Goal: Transaction & Acquisition: Purchase product/service

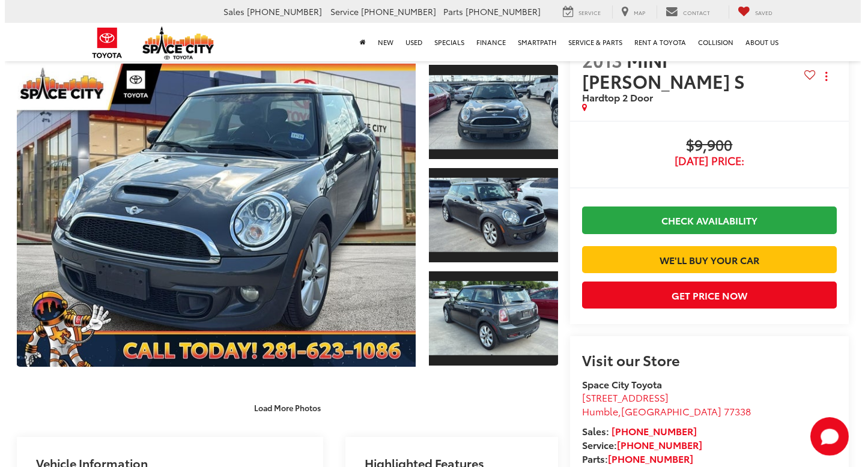
scroll to position [45, 0]
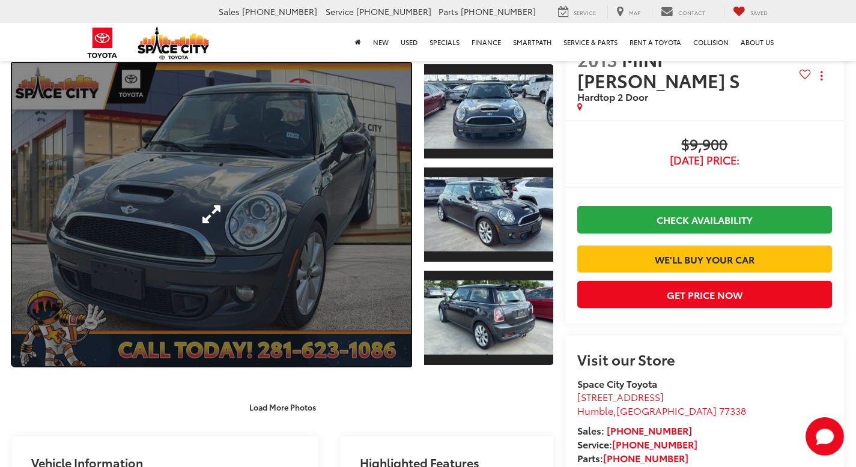
click at [291, 203] on link "Expand Photo 0" at bounding box center [211, 214] width 399 height 303
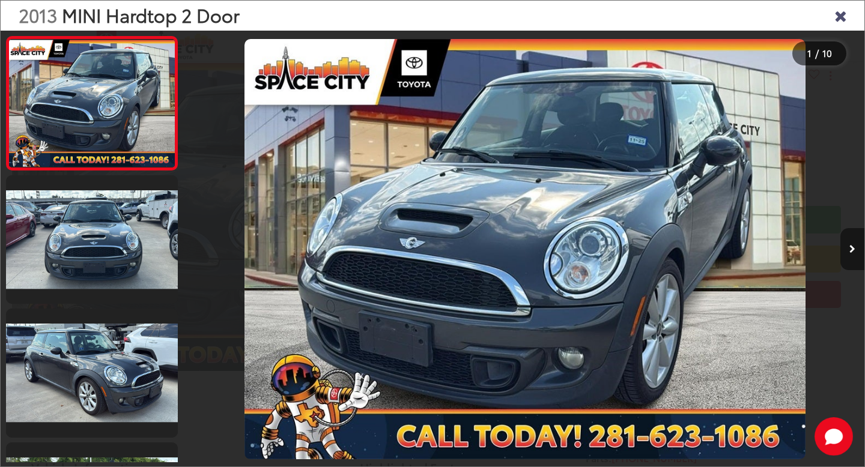
click at [851, 249] on icon "Next image" at bounding box center [852, 249] width 6 height 8
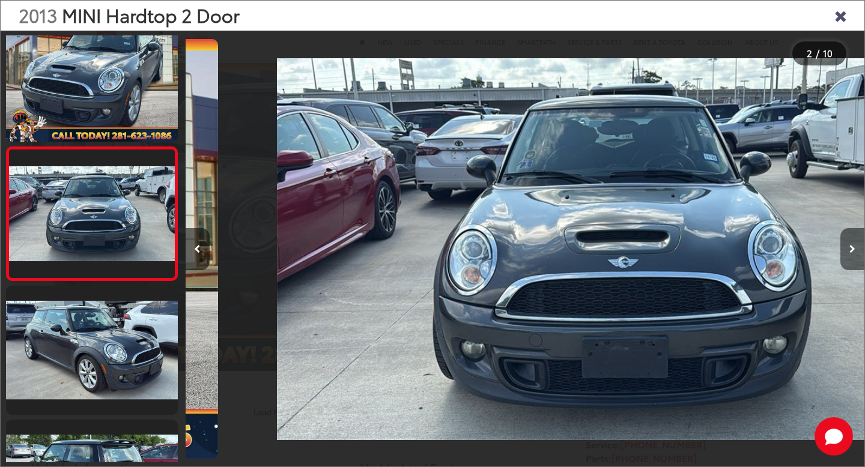
scroll to position [0, 679]
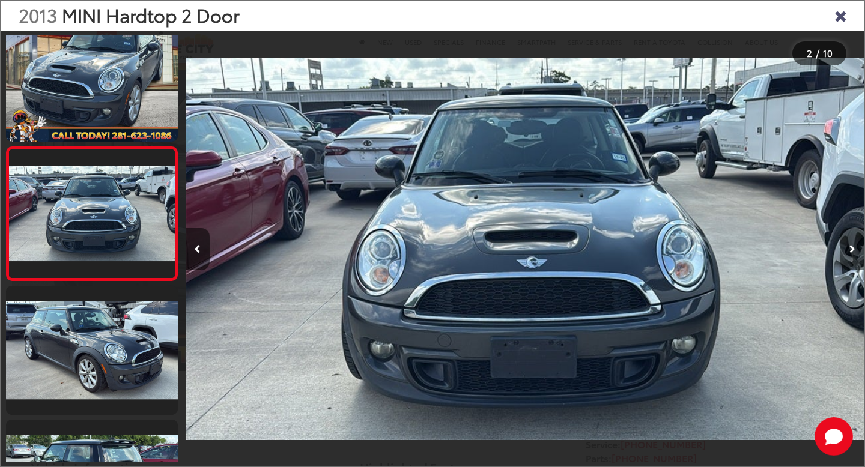
click at [851, 249] on icon "Next image" at bounding box center [852, 249] width 6 height 8
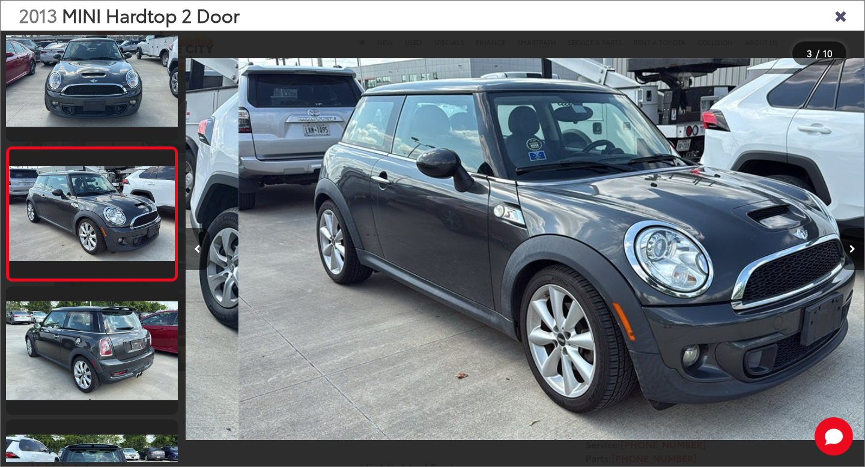
scroll to position [0, 1358]
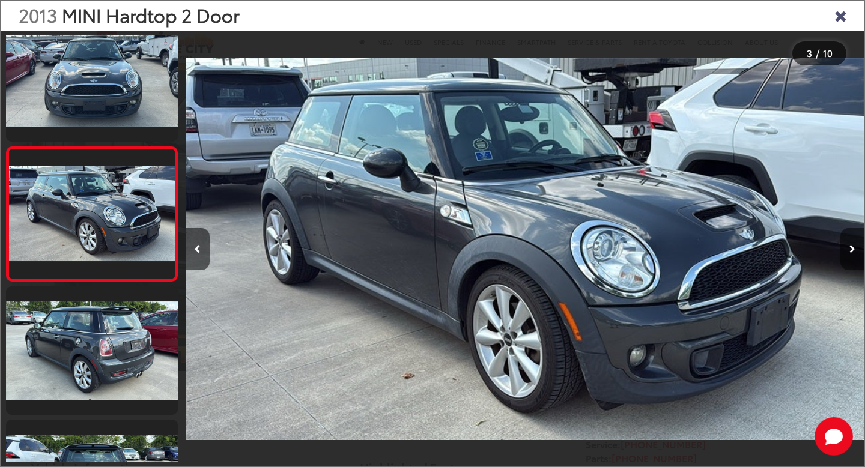
click at [851, 249] on icon "Next image" at bounding box center [852, 249] width 6 height 8
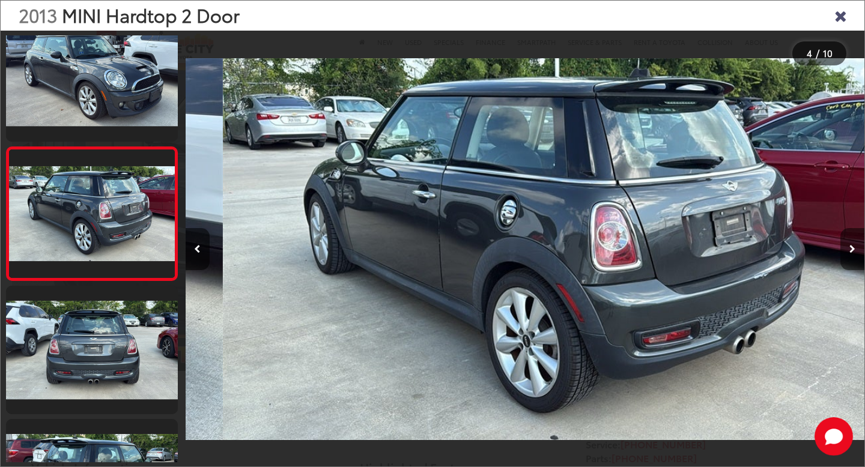
scroll to position [0, 2037]
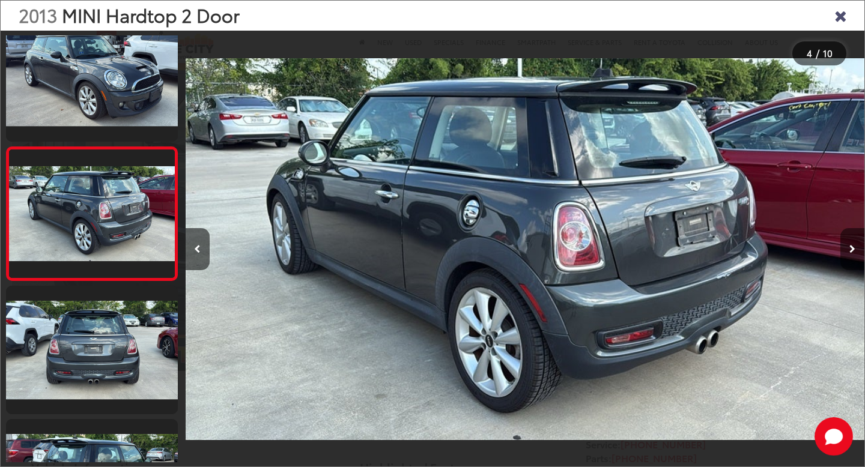
click at [851, 249] on icon "Next image" at bounding box center [852, 249] width 6 height 8
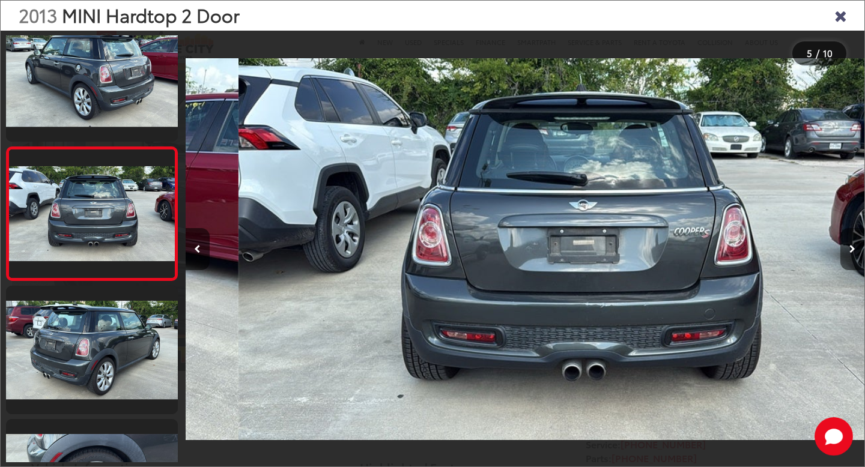
scroll to position [0, 2716]
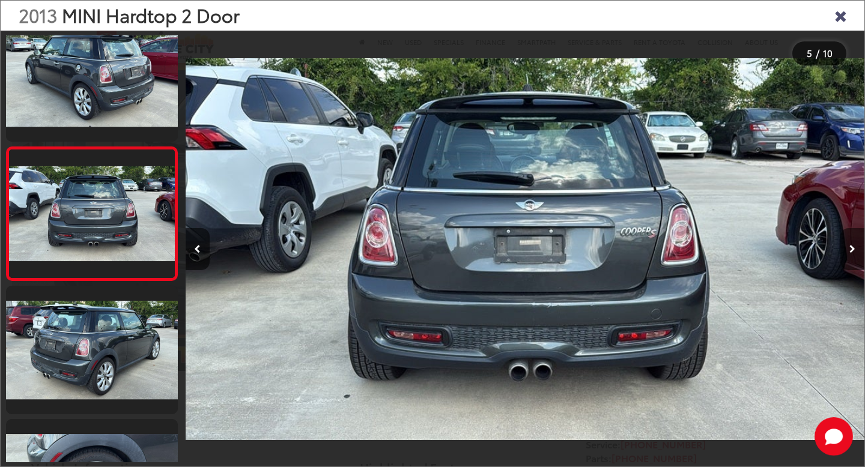
click at [851, 249] on icon "Next image" at bounding box center [852, 249] width 6 height 8
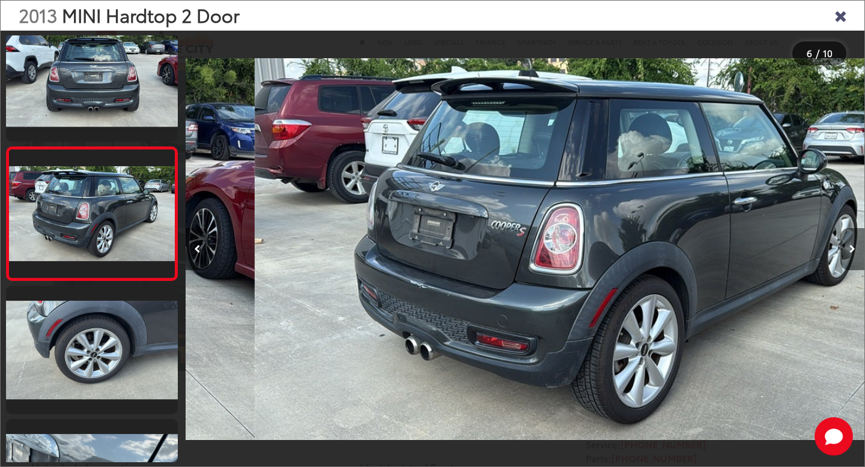
scroll to position [0, 3395]
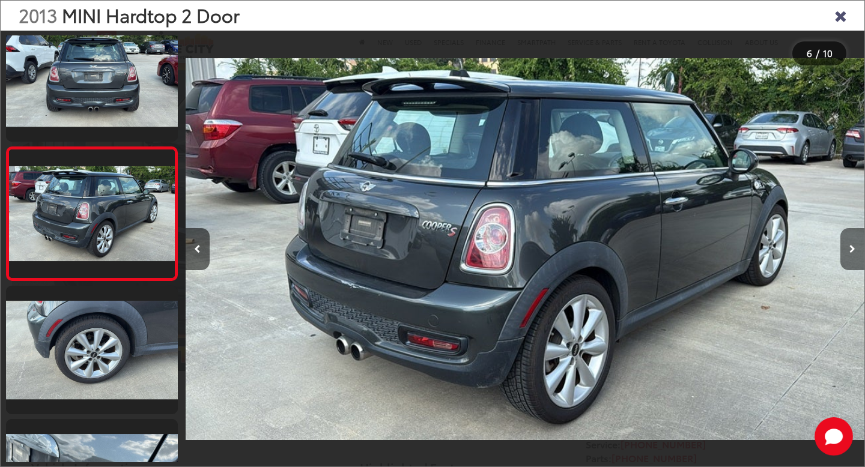
click at [851, 249] on icon "Next image" at bounding box center [852, 249] width 6 height 8
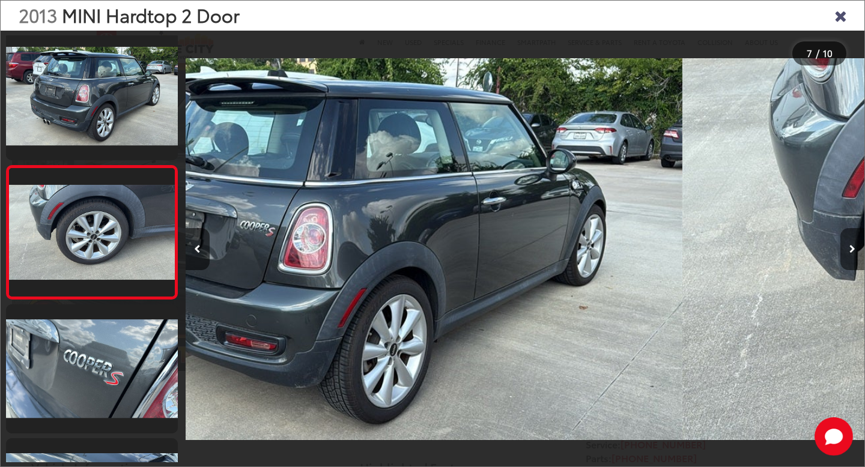
scroll to position [0, 0]
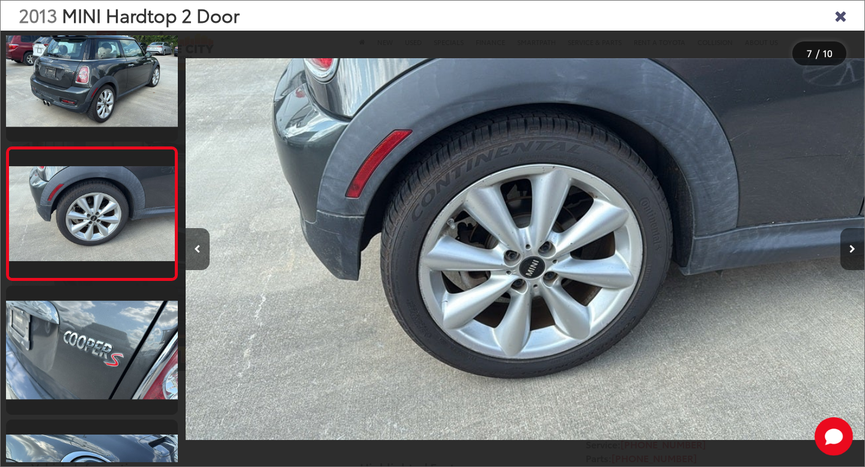
click at [851, 249] on icon "Next image" at bounding box center [852, 249] width 6 height 8
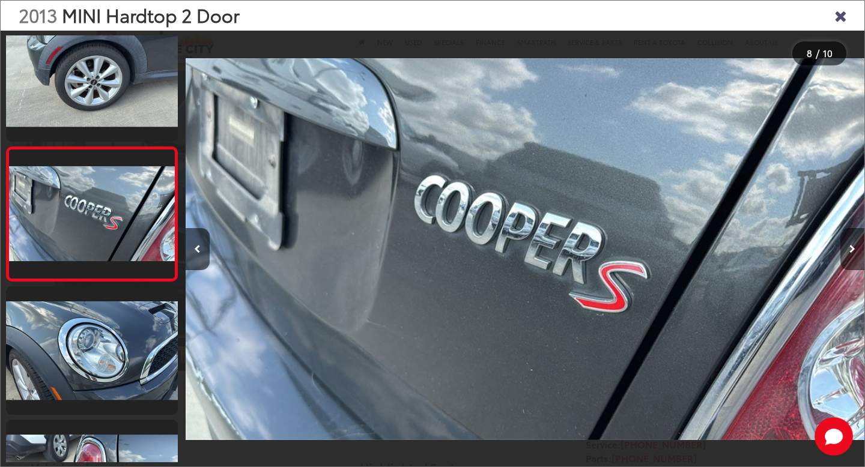
click at [851, 249] on icon "Next image" at bounding box center [852, 249] width 6 height 8
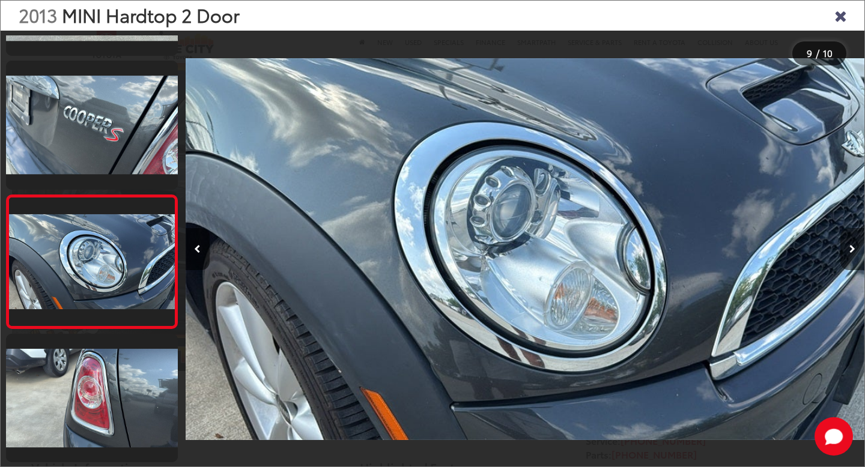
click at [851, 249] on icon "Next image" at bounding box center [852, 249] width 6 height 8
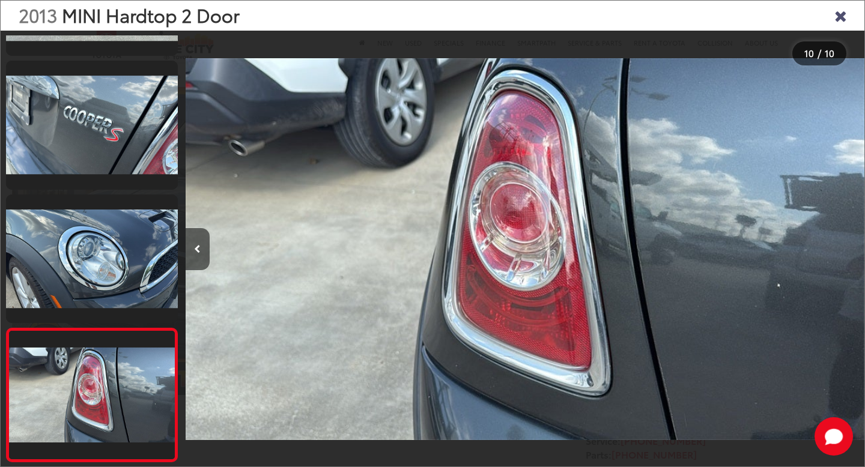
click at [851, 249] on div at bounding box center [779, 249] width 170 height 437
click at [840, 14] on icon "Close gallery" at bounding box center [840, 15] width 12 height 16
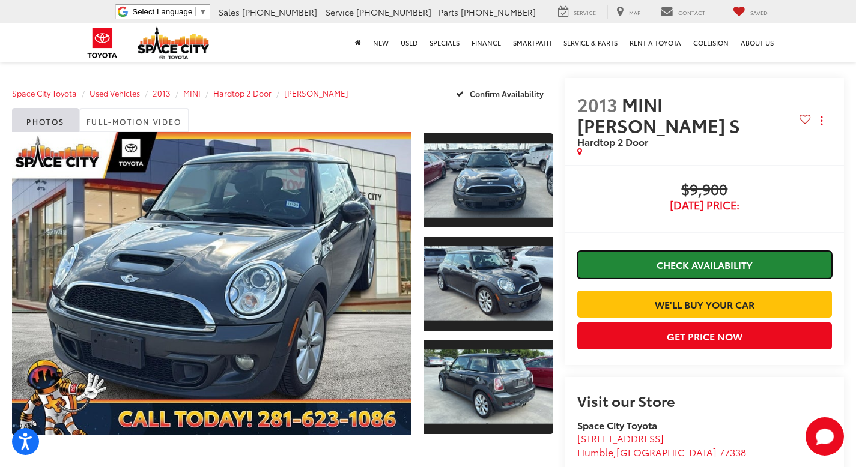
click at [690, 251] on link "Check Availability" at bounding box center [704, 264] width 255 height 27
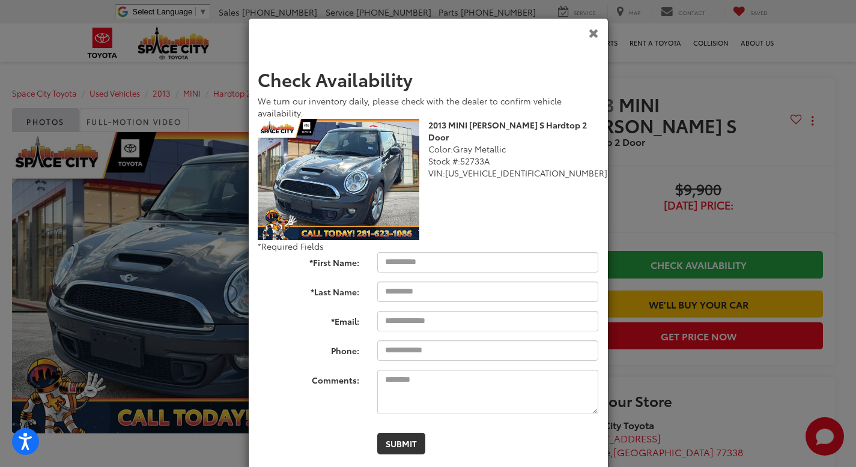
click at [590, 35] on icon "Close" at bounding box center [594, 32] width 10 height 13
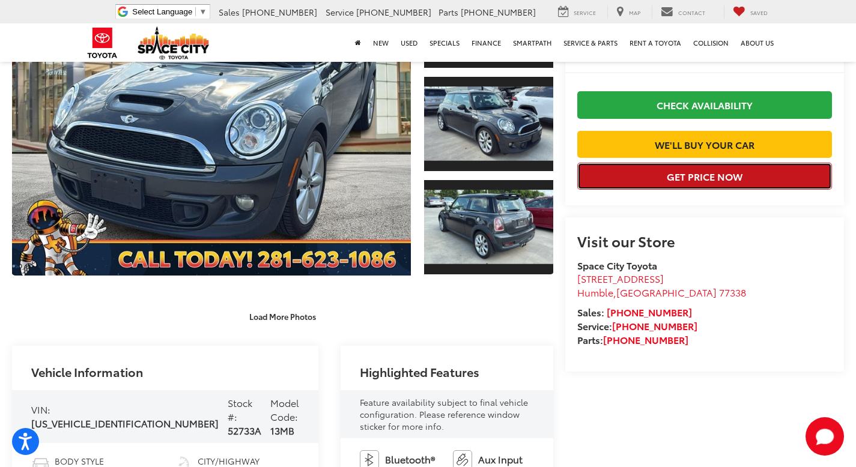
click at [691, 190] on button "Get Price Now" at bounding box center [704, 176] width 255 height 27
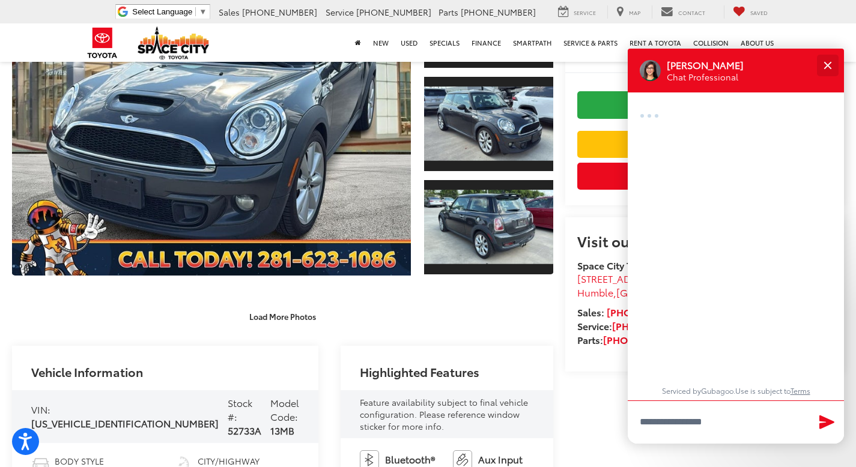
click at [826, 65] on div "Close" at bounding box center [828, 65] width 8 height 8
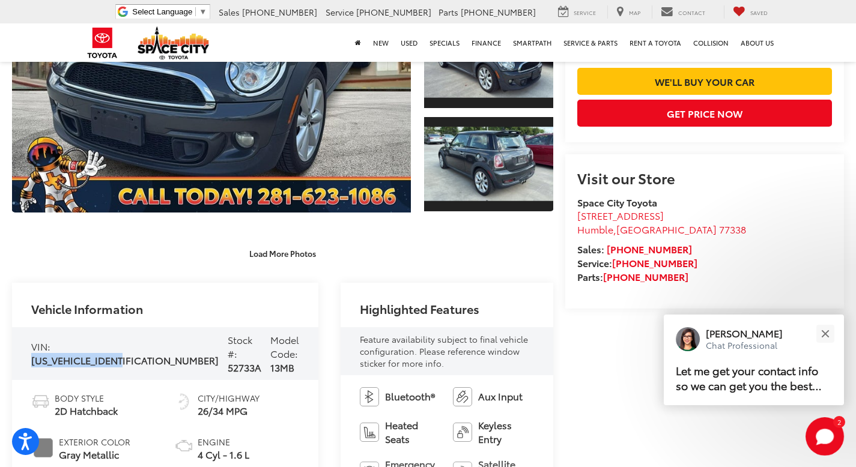
drag, startPoint x: 67, startPoint y: 356, endPoint x: 32, endPoint y: 362, distance: 35.4
click at [32, 362] on div "VIN: [US_VEHICLE_IDENTIFICATION_NUMBER] Stock #: 52733A Model Code: 13MB" at bounding box center [165, 353] width 306 height 53
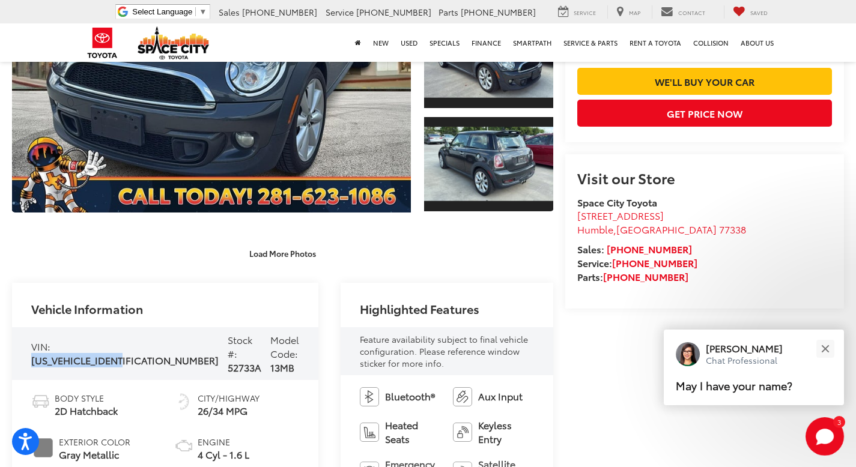
copy span "[US_VEHICLE_IDENTIFICATION_NUMBER]"
